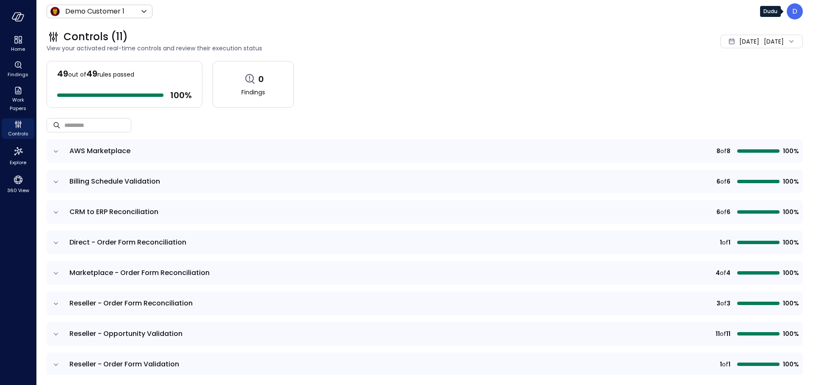
click at [794, 12] on p "D" at bounding box center [794, 11] width 5 height 10
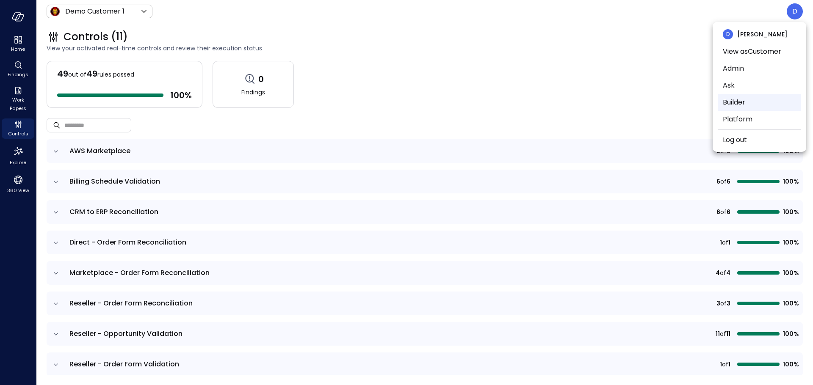
click at [731, 99] on li "Builder" at bounding box center [759, 102] width 83 height 17
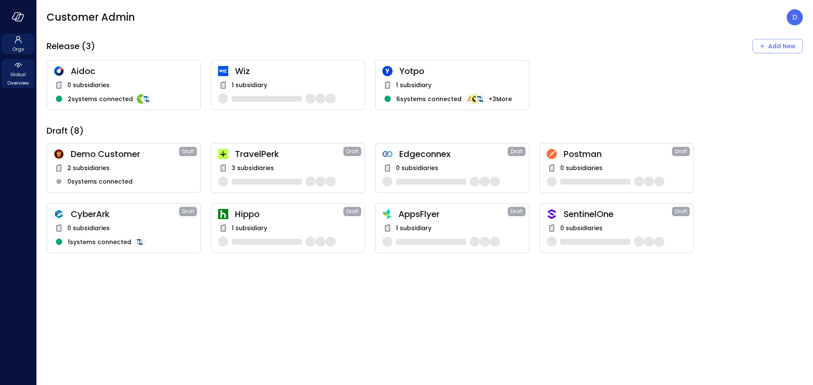
click at [19, 79] on span "Global Overview" at bounding box center [18, 78] width 26 height 17
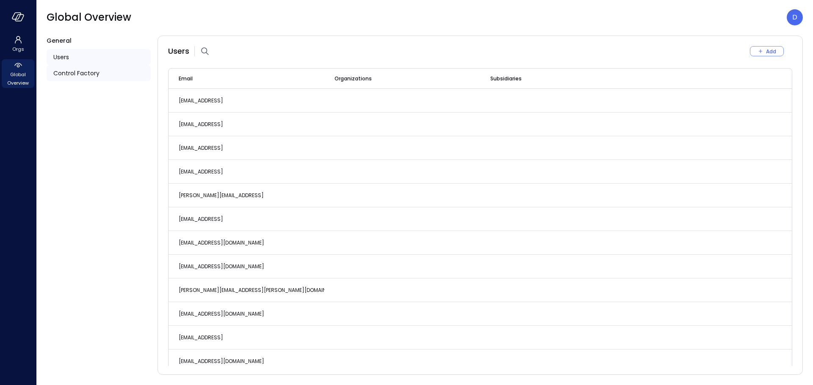
click at [88, 74] on span "Control Factory" at bounding box center [76, 73] width 46 height 9
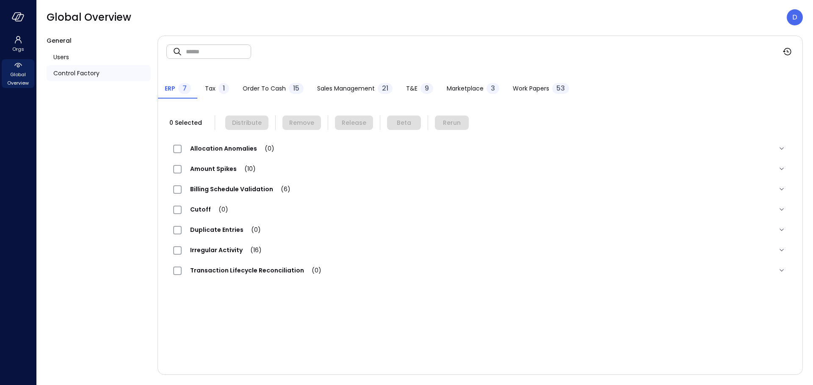
click at [224, 166] on span "Amount Spikes (10)" at bounding box center [223, 169] width 83 height 8
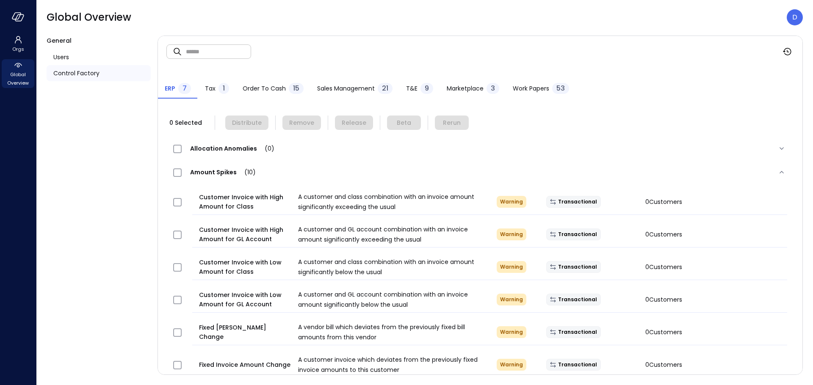
click at [363, 81] on button "Sales Management 21" at bounding box center [354, 89] width 89 height 19
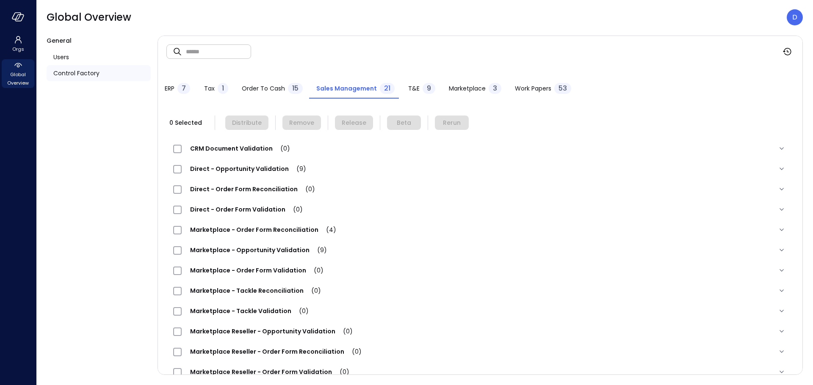
click at [258, 231] on span "Marketplace - Order Form Reconciliation (4)" at bounding box center [263, 230] width 163 height 8
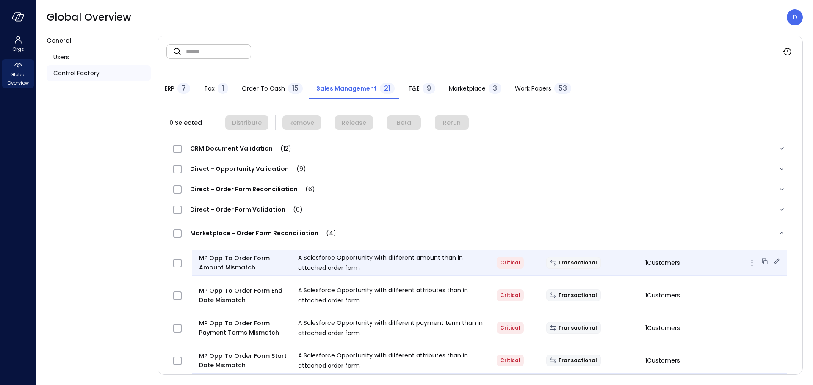
click at [774, 264] on icon at bounding box center [777, 262] width 6 height 6
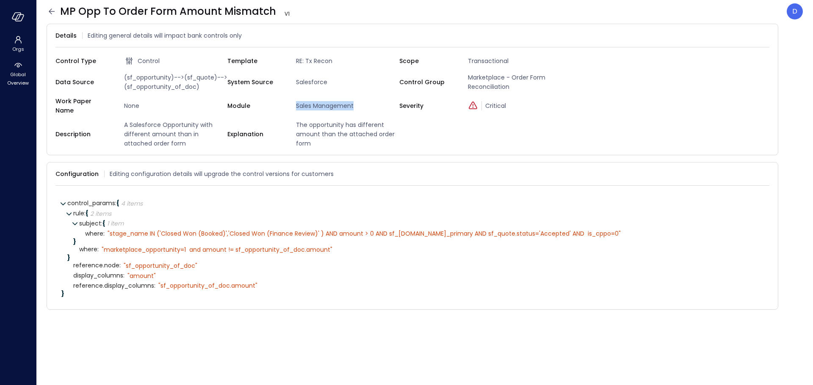
drag, startPoint x: 296, startPoint y: 105, endPoint x: 357, endPoint y: 104, distance: 60.6
click at [357, 104] on span "Sales Management" at bounding box center [346, 105] width 107 height 9
click at [51, 11] on icon at bounding box center [52, 11] width 6 height 6
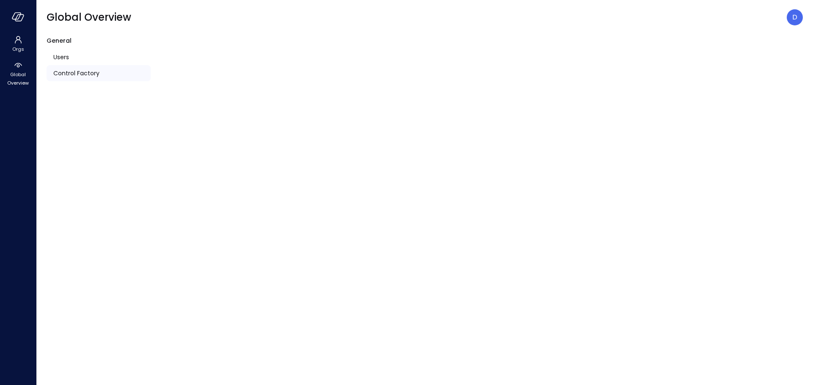
click at [797, 19] on p "D" at bounding box center [794, 17] width 5 height 10
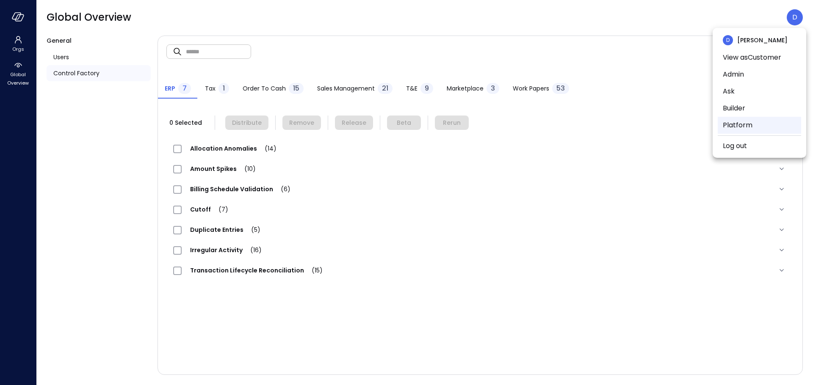
click at [750, 125] on li "Platform" at bounding box center [759, 125] width 83 height 17
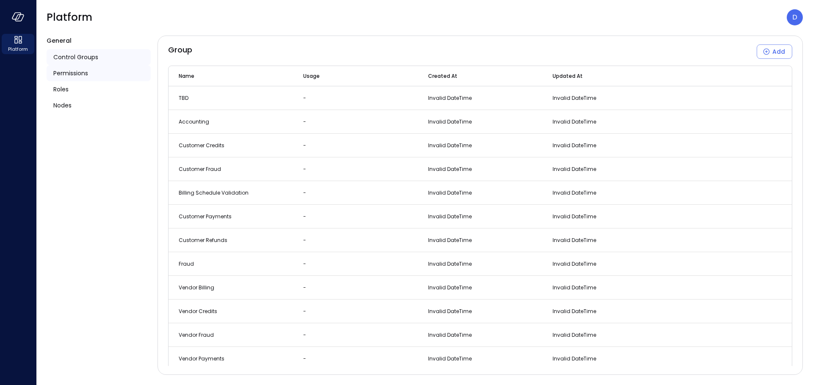
click at [88, 76] on span "Permissions" at bounding box center [70, 73] width 35 height 9
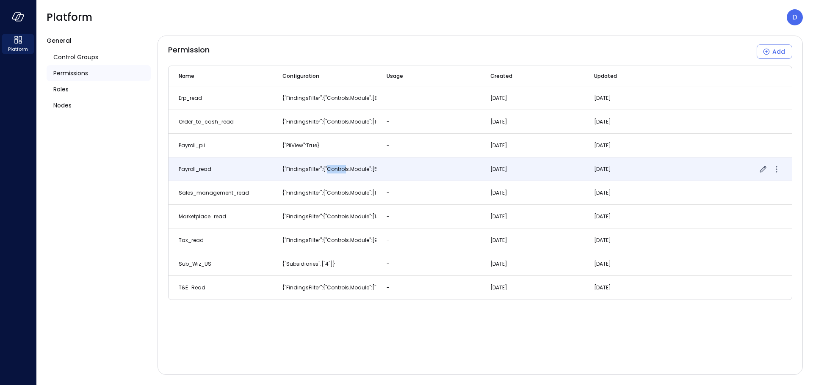
drag, startPoint x: 326, startPoint y: 169, endPoint x: 347, endPoint y: 169, distance: 21.2
click at [346, 169] on span "{"findingsFilter":{"controls.module":[5]}}" at bounding box center [333, 169] width 103 height 7
click at [353, 170] on span "{"findingsFilter":{"controls.module":[5]}}" at bounding box center [333, 169] width 103 height 7
drag, startPoint x: 375, startPoint y: 167, endPoint x: 325, endPoint y: 166, distance: 50.0
click at [325, 166] on span "{"findingsFilter":{"controls.module":[5]}}" at bounding box center [333, 169] width 103 height 7
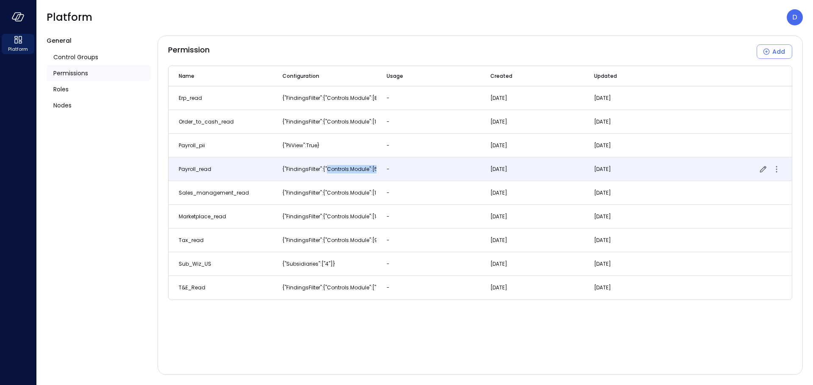
click at [325, 166] on span "{"findingsFilter":{"controls.module":[5]}}" at bounding box center [333, 169] width 103 height 7
drag, startPoint x: 377, startPoint y: 169, endPoint x: 269, endPoint y: 168, distance: 108.0
click at [269, 168] on tr "payroll_read {"findingsFilter":{"controls.module":[5]}} - Nov 12, 2024 Nov 12, …" at bounding box center [480, 170] width 623 height 24
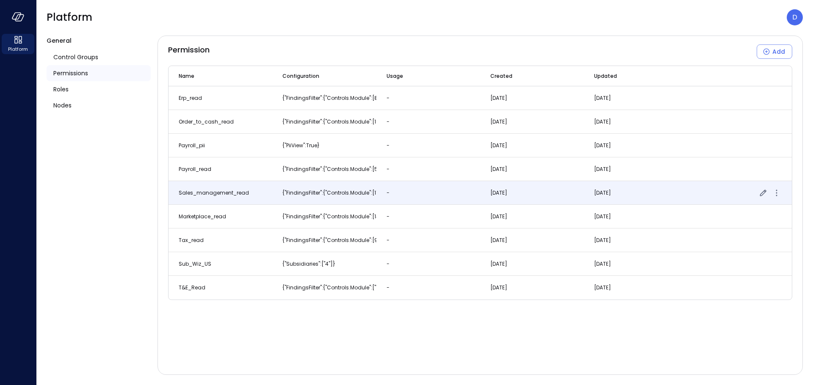
click at [365, 192] on span "{"findingsFilter":{"controls.module":[11]}}" at bounding box center [333, 192] width 103 height 7
drag, startPoint x: 377, startPoint y: 192, endPoint x: 279, endPoint y: 192, distance: 98.3
click at [279, 192] on tr "sales_management_read {"findingsFilter":{"controls.module":[11]}} - Jan 30, 202…" at bounding box center [480, 193] width 623 height 24
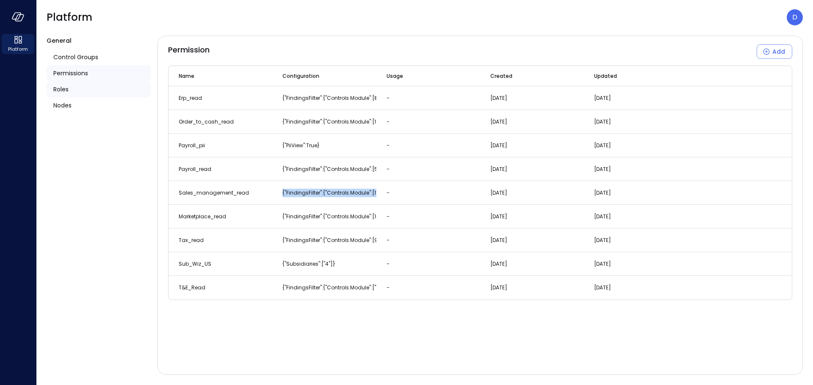
click at [58, 87] on span "Roles" at bounding box center [60, 89] width 15 height 9
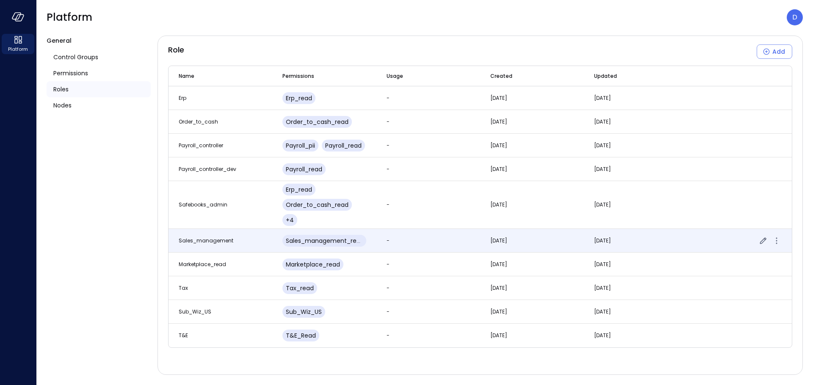
click at [219, 244] on span "sales_management" at bounding box center [206, 240] width 55 height 7
click at [760, 246] on icon "button" at bounding box center [763, 241] width 10 height 10
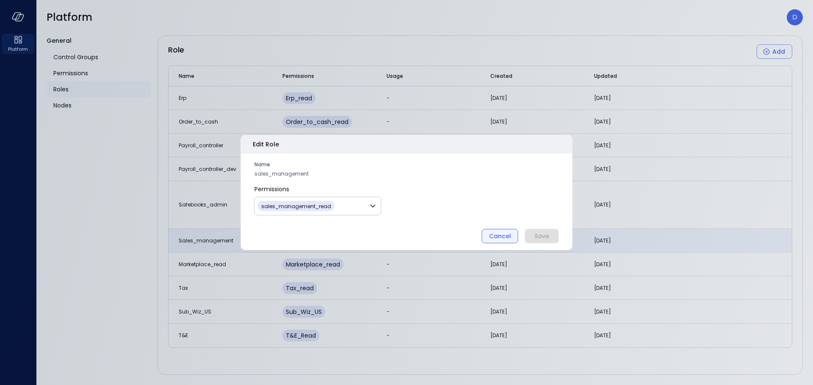
click at [501, 235] on div "Cancel" at bounding box center [500, 236] width 22 height 11
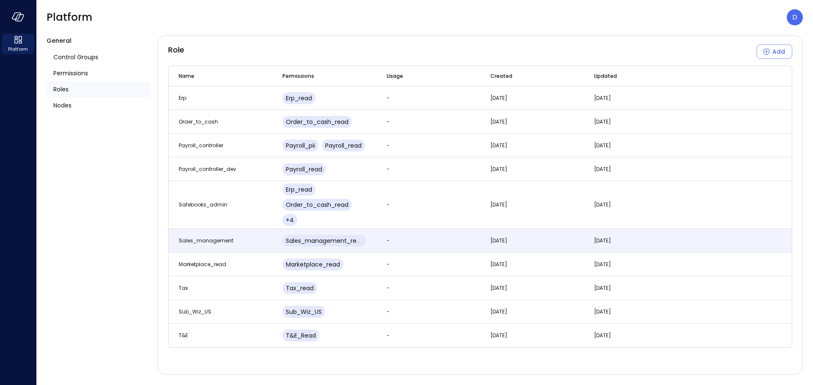
click at [83, 135] on div "General Control Groups Permissions Roles Nodes" at bounding box center [99, 206] width 104 height 340
click at [345, 39] on div "Role Add Name Permissions Usage Created Updated erp erp_read - Jan 30, 2025 Jan…" at bounding box center [480, 206] width 645 height 340
click at [791, 15] on div "D" at bounding box center [795, 17] width 16 height 16
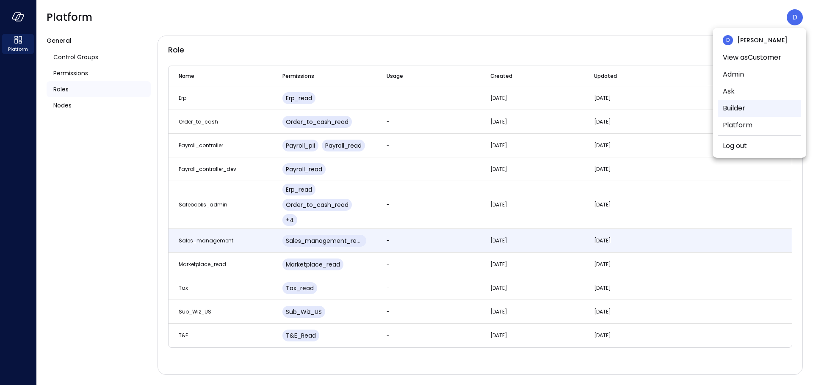
click at [742, 108] on li "Builder" at bounding box center [759, 108] width 83 height 17
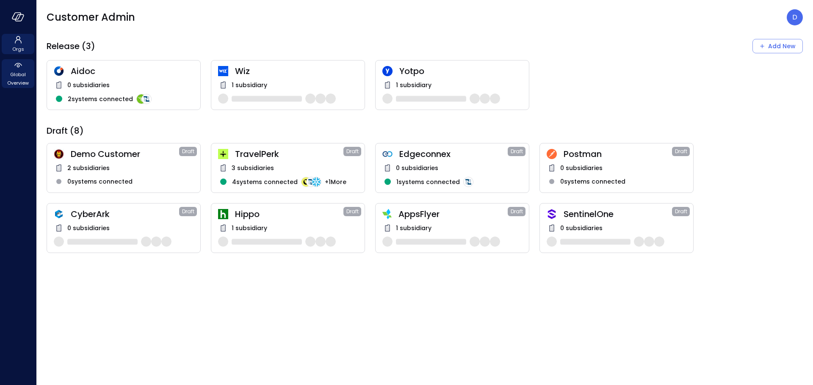
click at [19, 73] on span "Global Overview" at bounding box center [18, 78] width 26 height 17
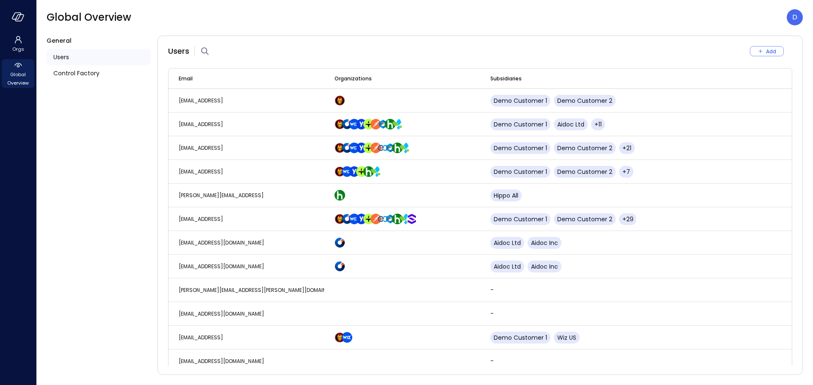
click at [66, 62] on div "Users" at bounding box center [99, 57] width 104 height 16
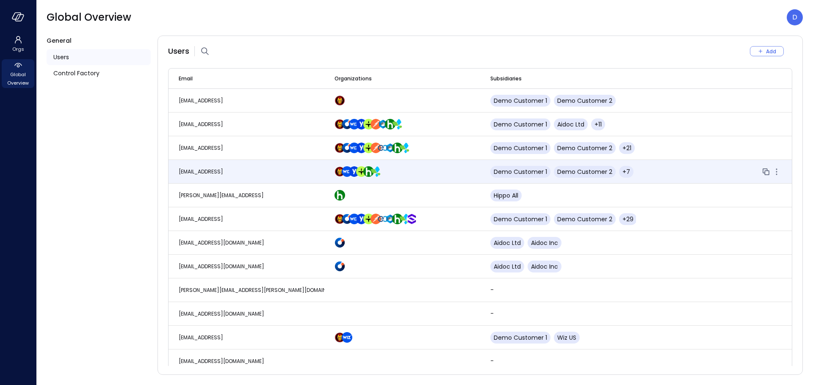
click at [218, 174] on span "[EMAIL_ADDRESS]" at bounding box center [201, 171] width 44 height 7
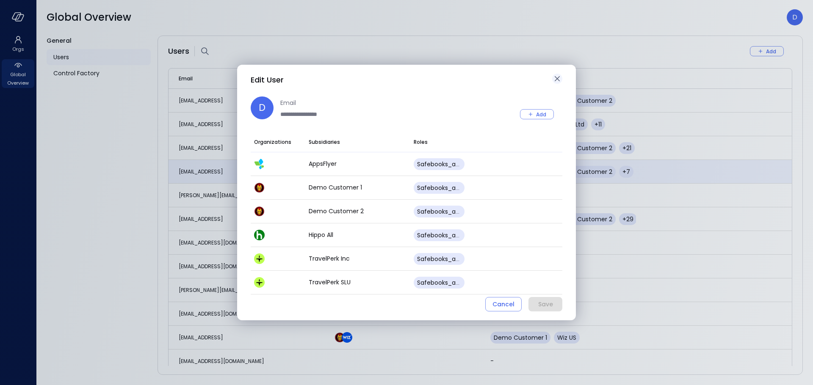
click at [559, 78] on icon "button" at bounding box center [557, 79] width 10 height 10
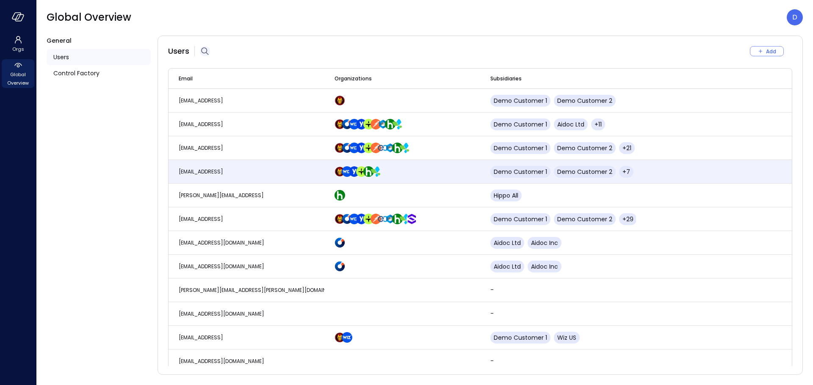
click at [208, 50] on icon "button" at bounding box center [205, 51] width 10 height 10
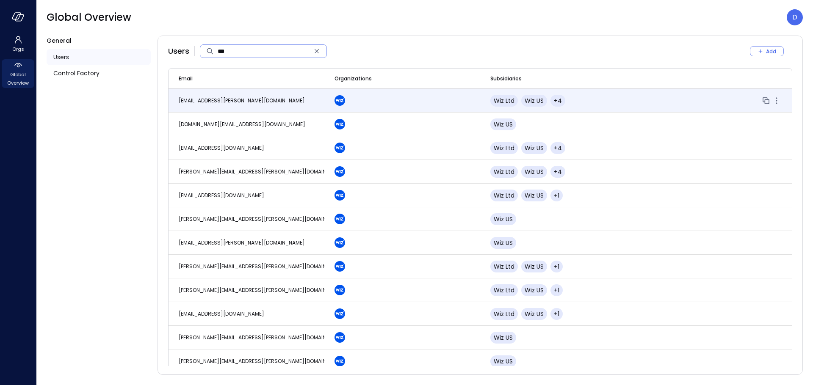
type input "***"
click at [210, 103] on span "[EMAIL_ADDRESS][PERSON_NAME][DOMAIN_NAME]" at bounding box center [242, 100] width 126 height 7
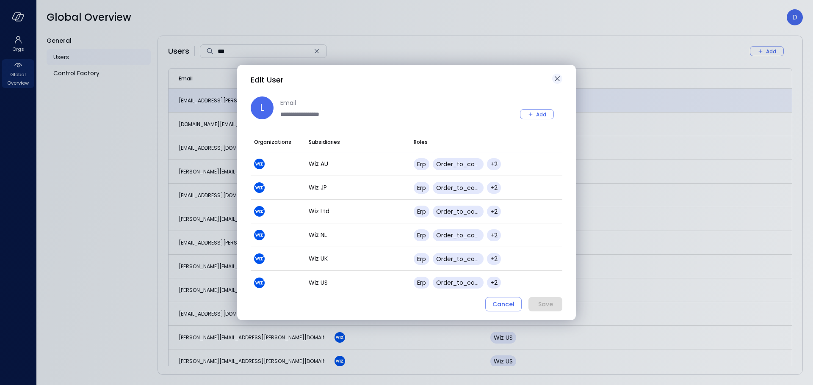
click at [557, 77] on icon "button" at bounding box center [557, 79] width 10 height 10
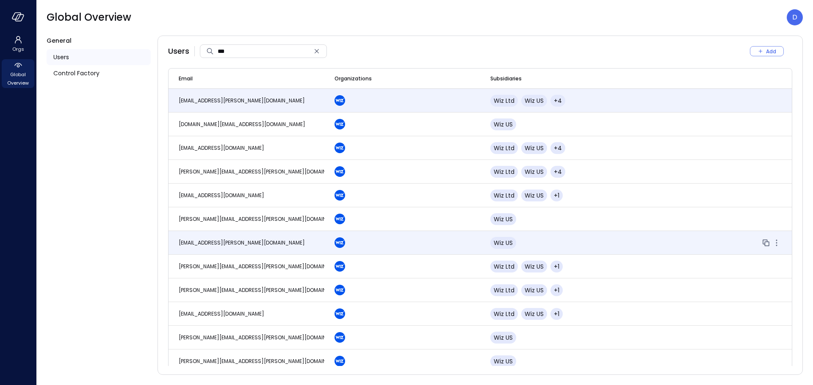
click at [409, 244] on div at bounding box center [403, 243] width 136 height 11
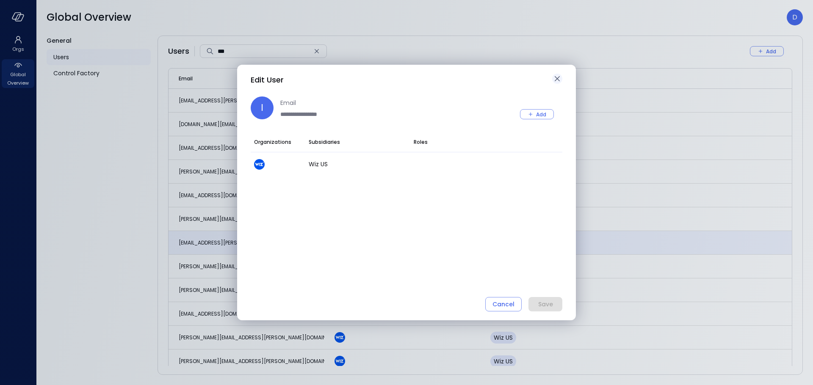
click at [557, 80] on icon "button" at bounding box center [557, 79] width 10 height 10
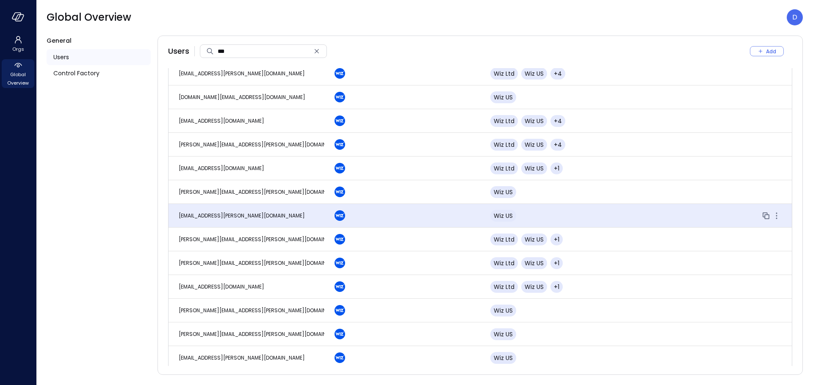
scroll to position [27, 0]
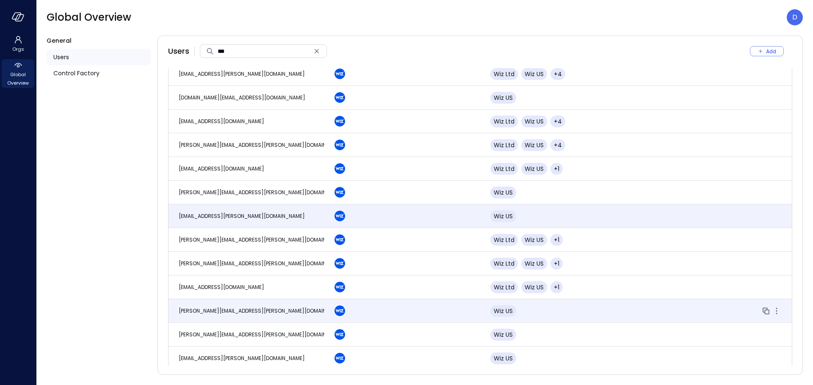
click at [209, 314] on span "[PERSON_NAME][EMAIL_ADDRESS][PERSON_NAME][DOMAIN_NAME]" at bounding box center [262, 310] width 167 height 7
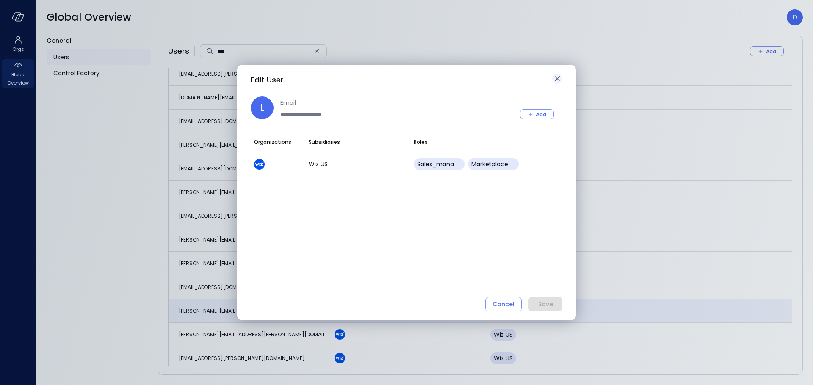
click at [559, 77] on icon "button" at bounding box center [557, 78] width 5 height 5
